Goal: Information Seeking & Learning: Understand process/instructions

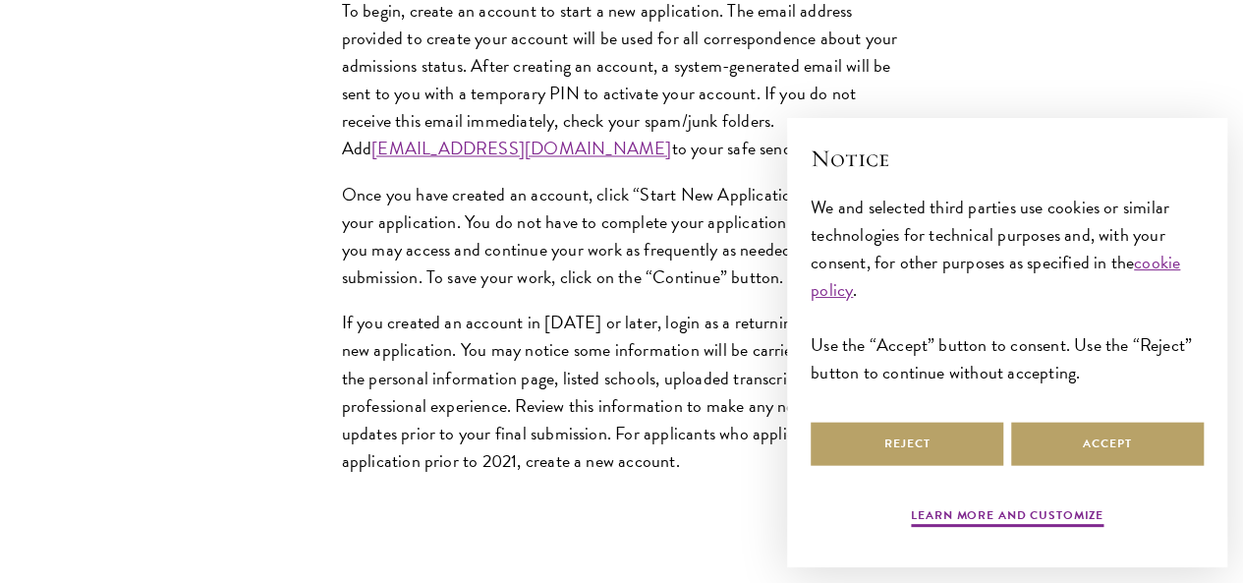
scroll to position [1685, 0]
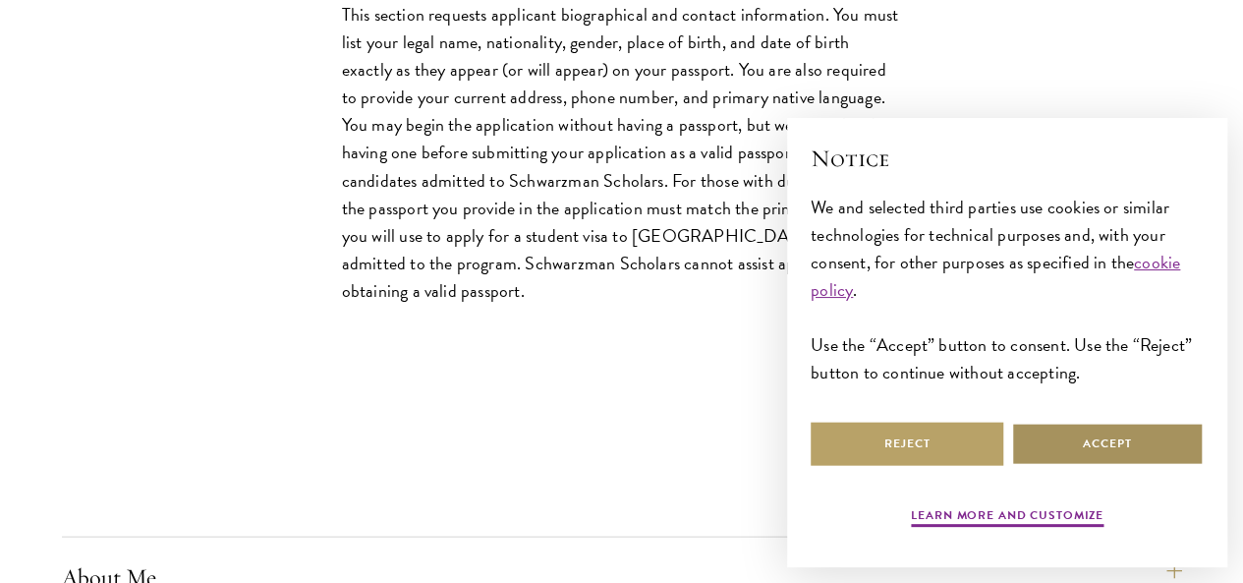
click at [1114, 421] on button "Accept" at bounding box center [1107, 443] width 193 height 44
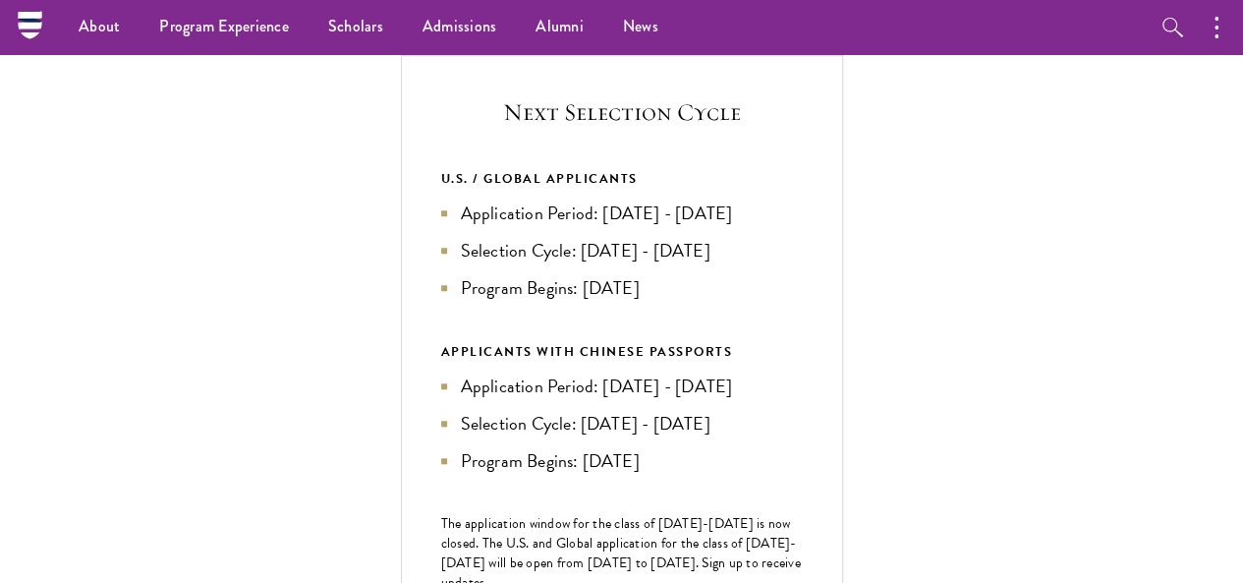
scroll to position [685, 0]
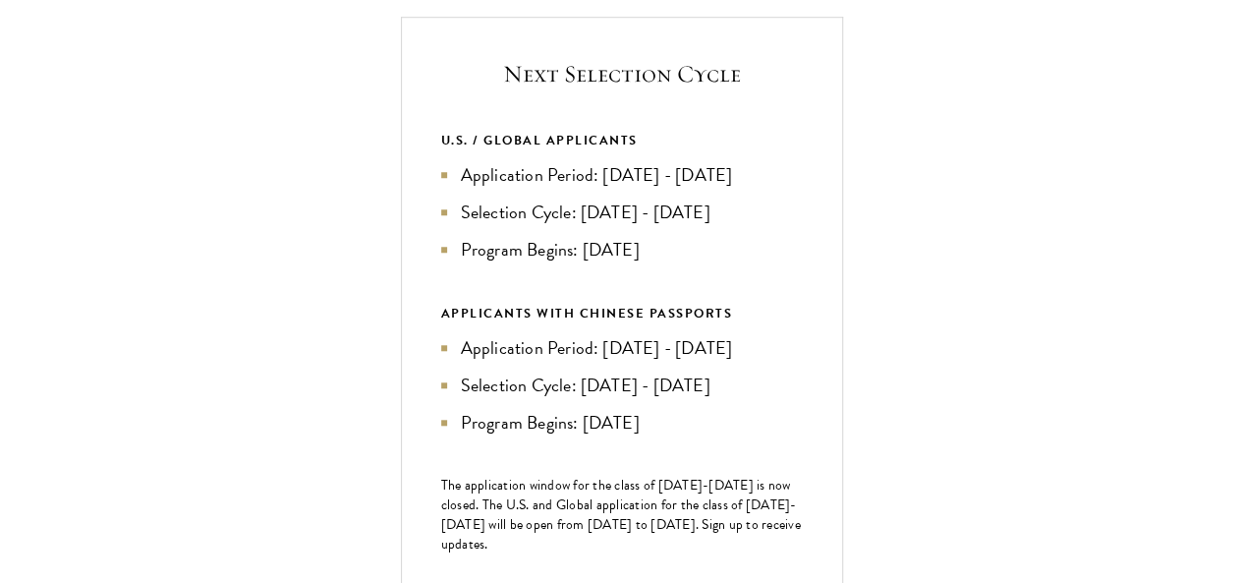
scroll to position [725, 0]
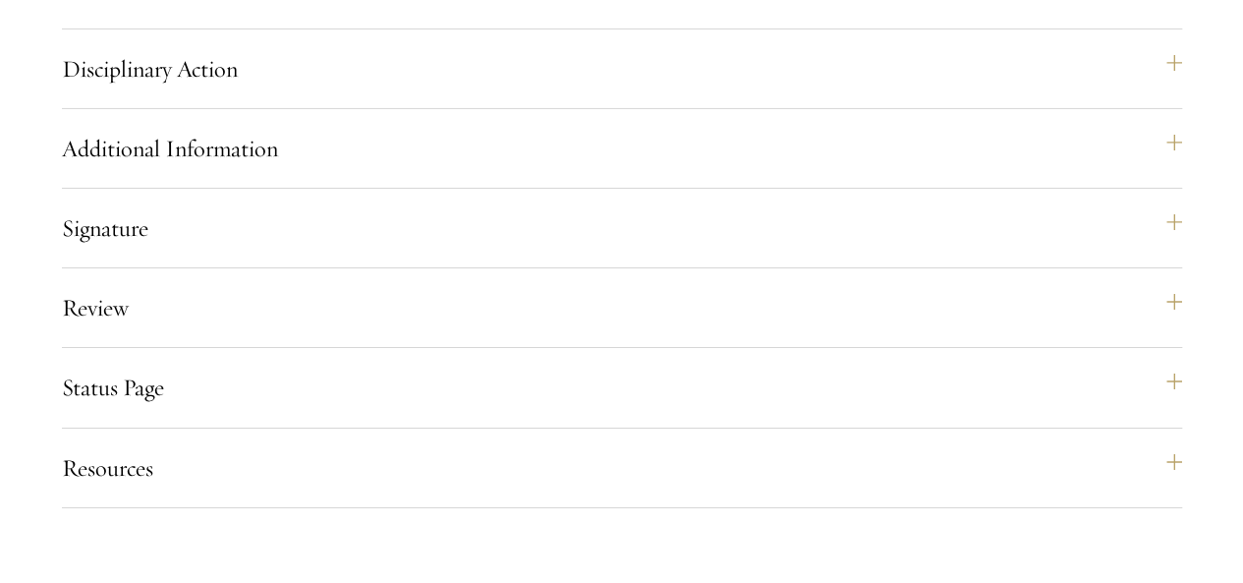
scroll to position [3332, 0]
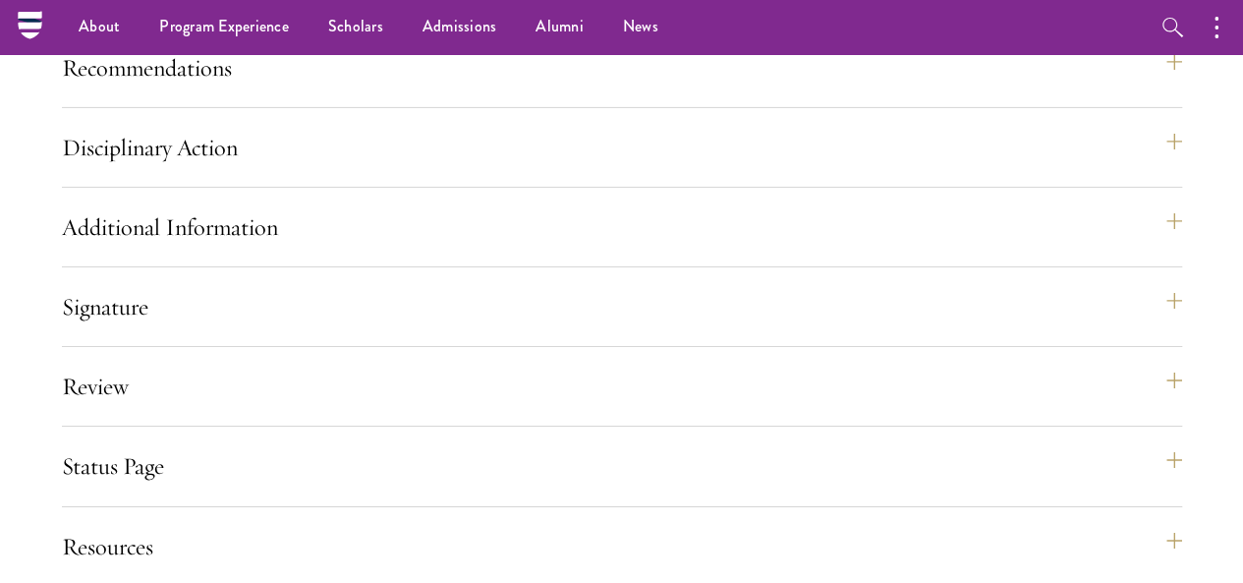
scroll to position [3252, 0]
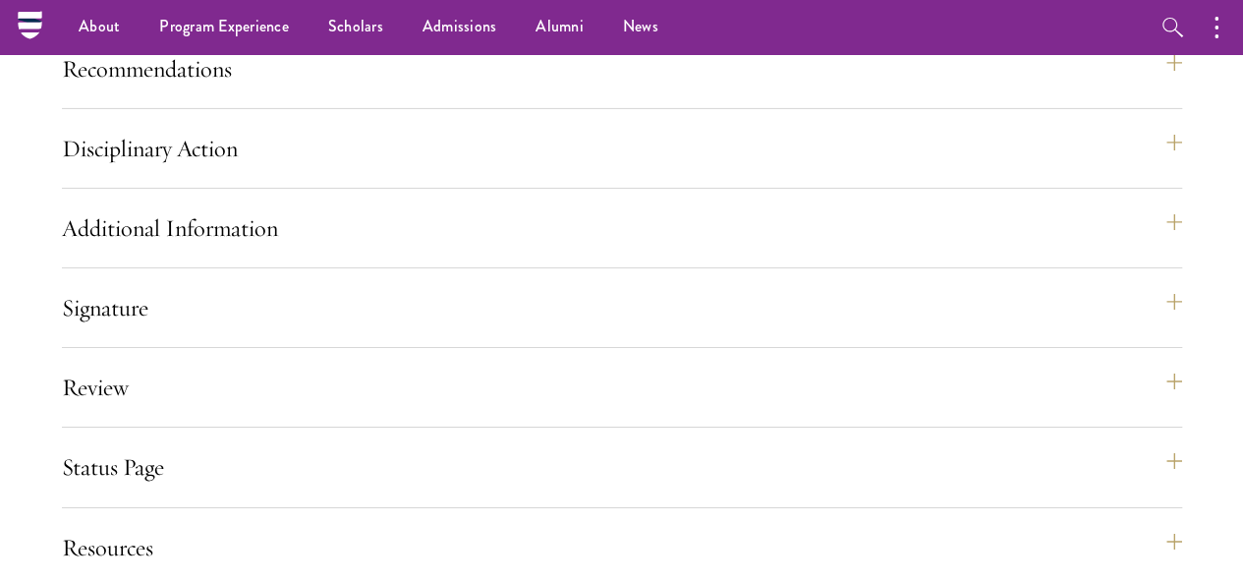
drag, startPoint x: 899, startPoint y: 284, endPoint x: 808, endPoint y: 289, distance: 91.5
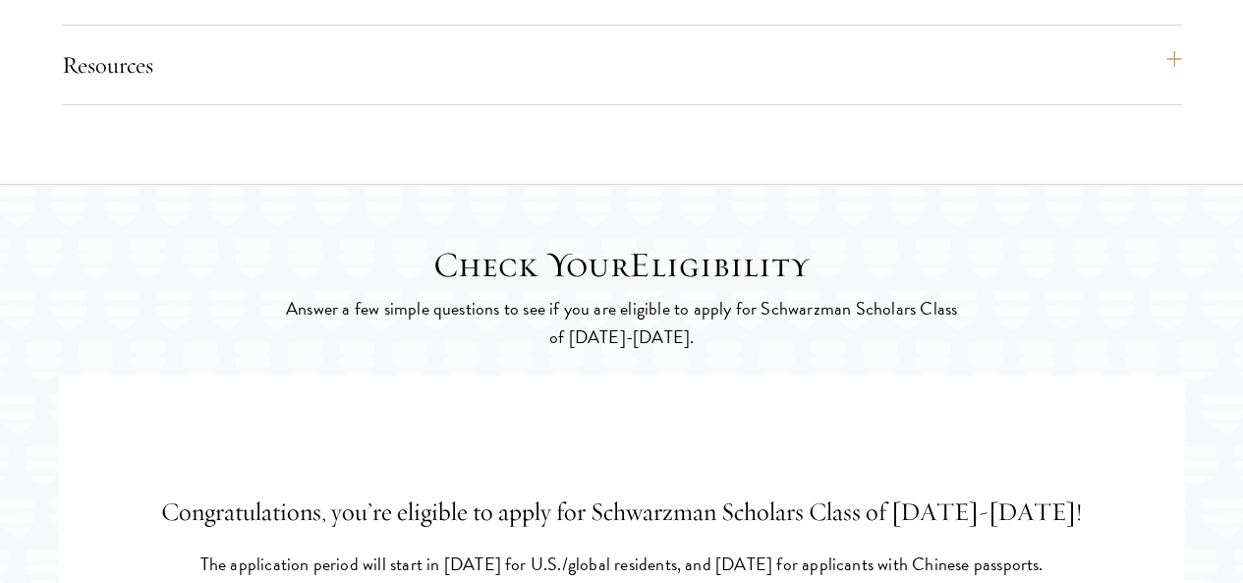
scroll to position [3735, 0]
